Goal: Information Seeking & Learning: Learn about a topic

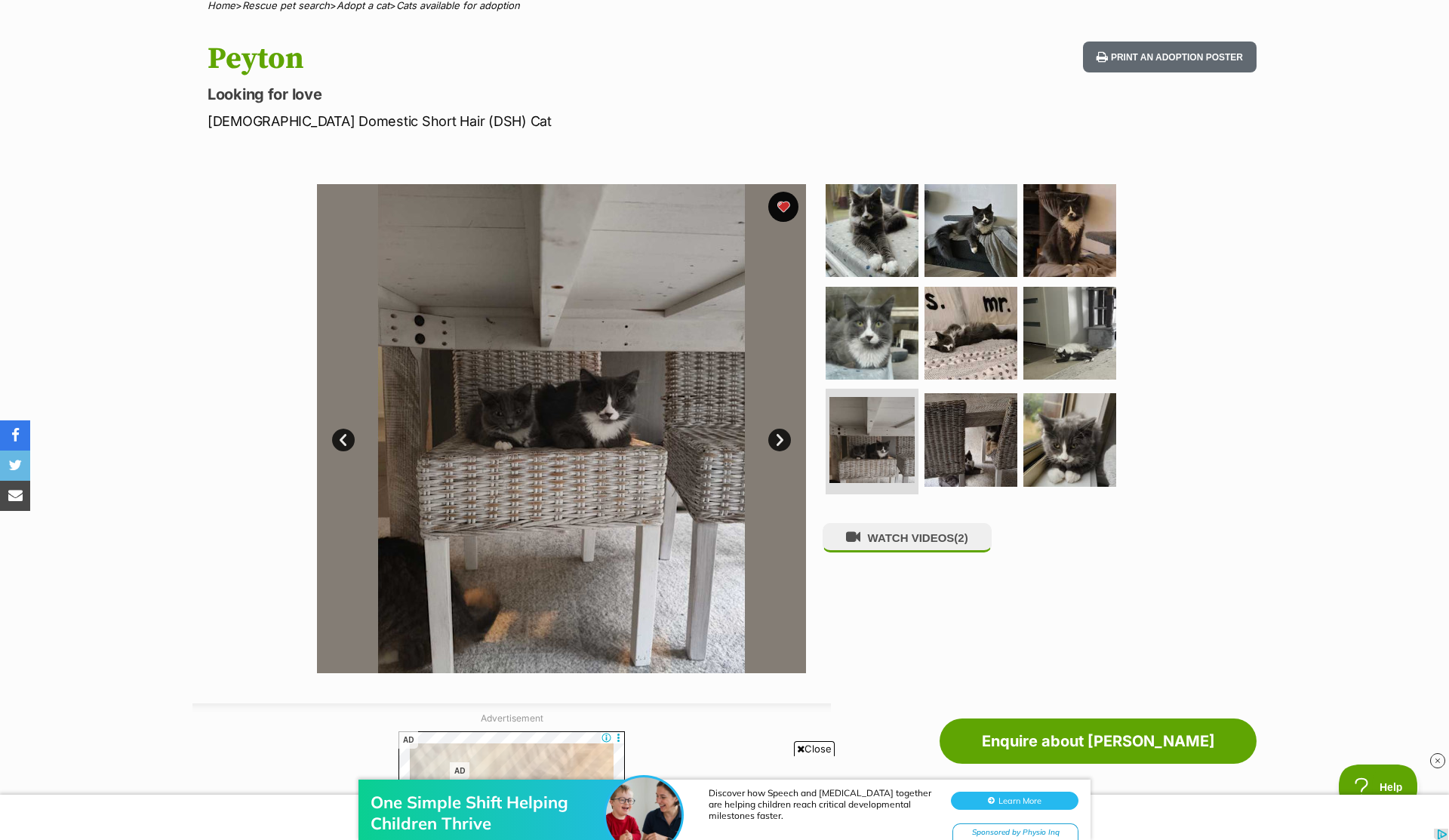
scroll to position [457, 0]
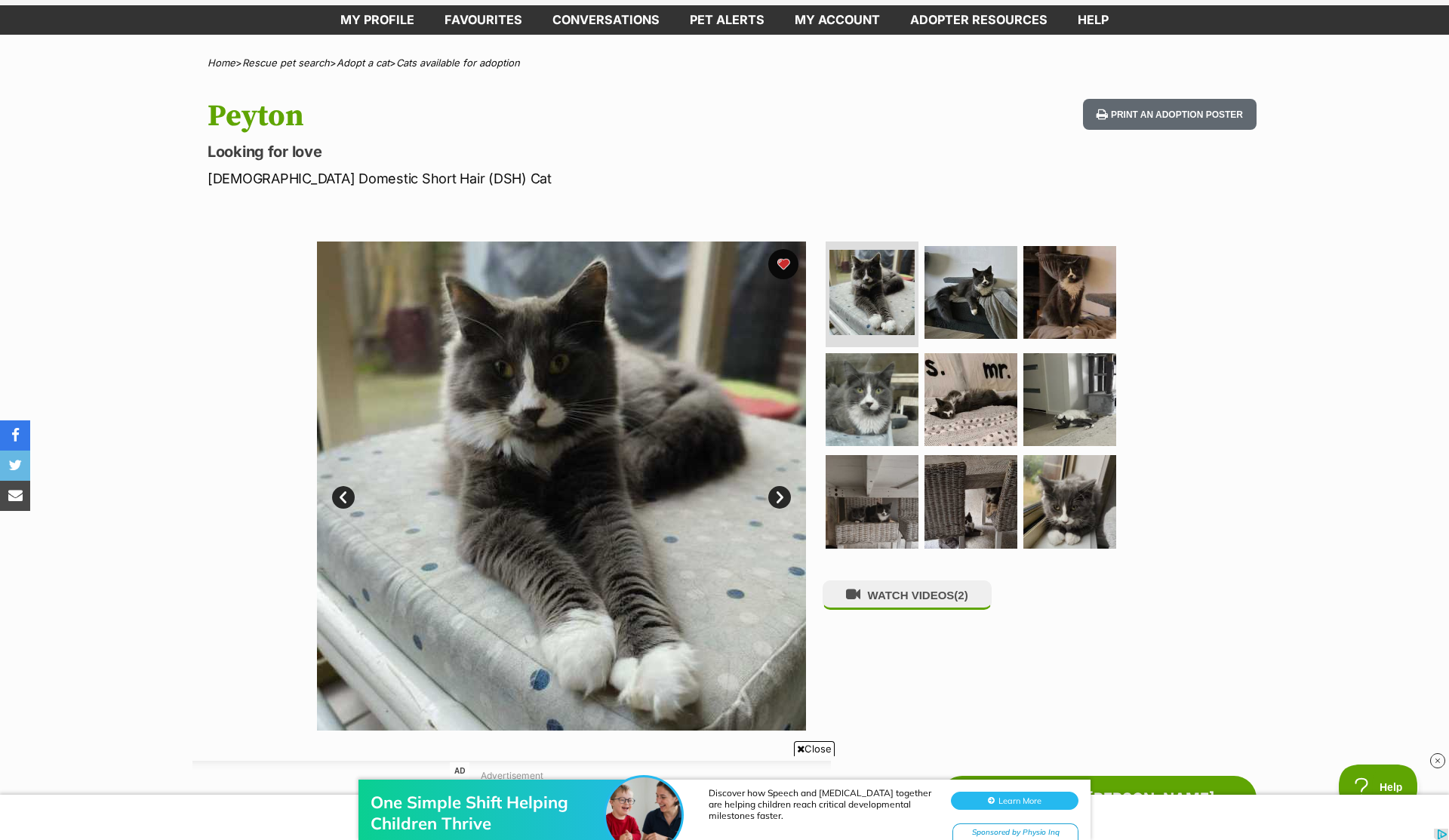
scroll to position [0, 0]
